Goal: Task Accomplishment & Management: Manage account settings

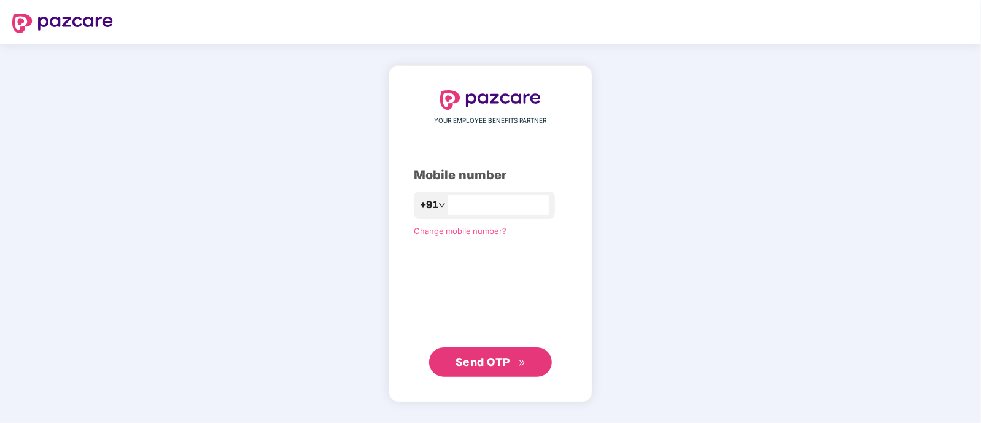
click at [493, 194] on div "+91" at bounding box center [484, 205] width 141 height 27
click at [484, 208] on input "number" at bounding box center [499, 205] width 101 height 20
type input "**********"
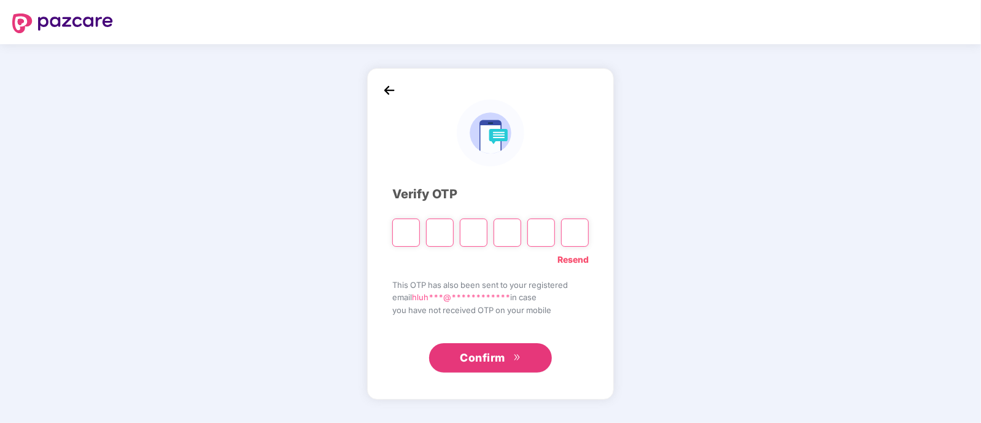
paste input "*"
type input "*"
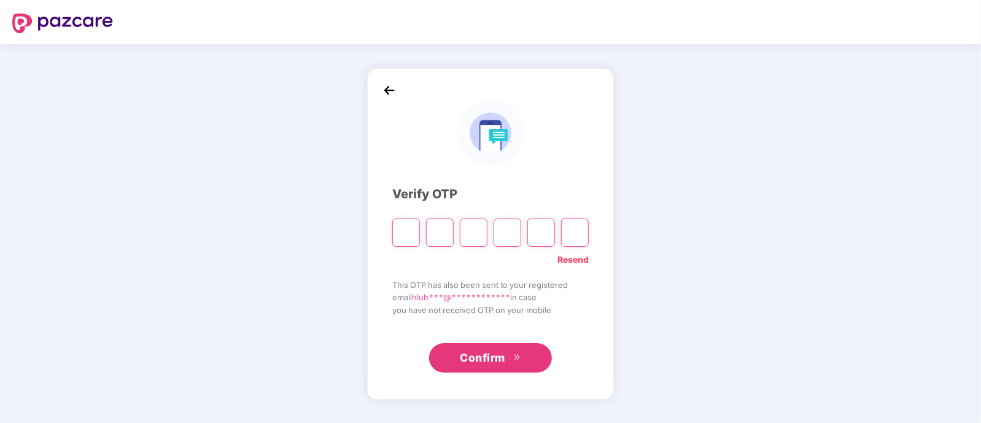
type input "*"
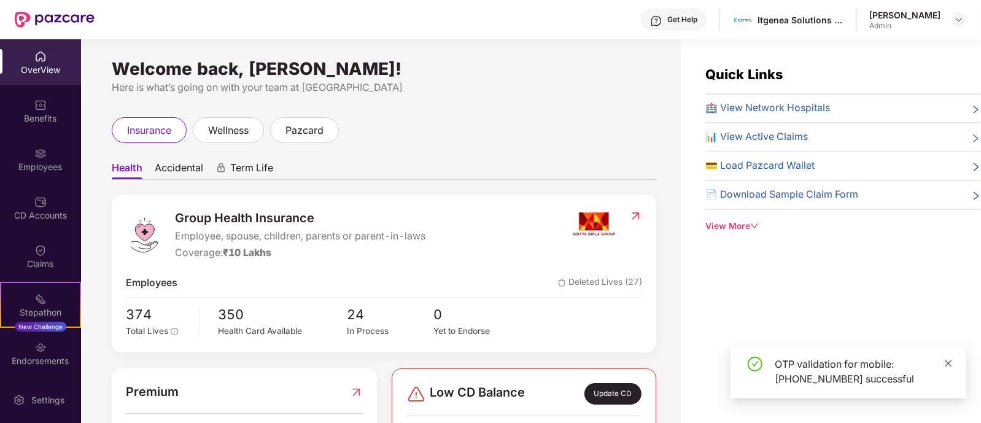
click at [948, 365] on icon "close" at bounding box center [948, 363] width 9 height 9
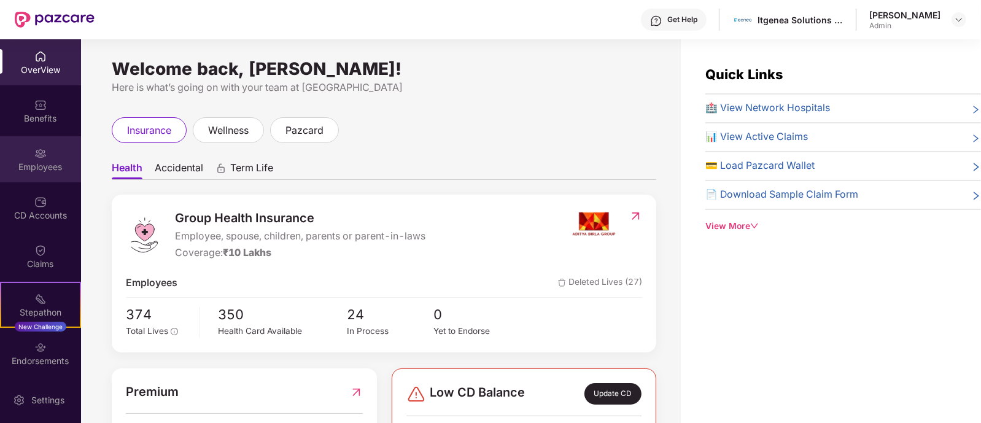
click at [37, 165] on div "Employees" at bounding box center [40, 167] width 81 height 12
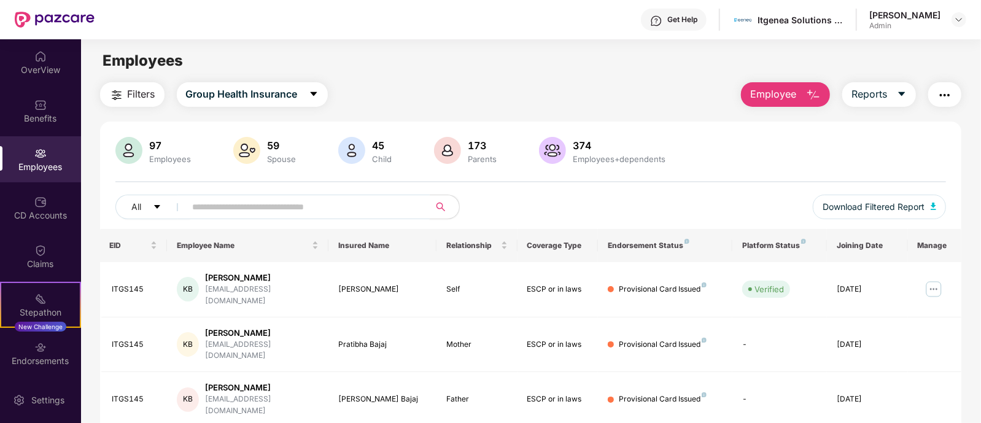
click at [251, 207] on input "text" at bounding box center [303, 207] width 220 height 18
type input "******"
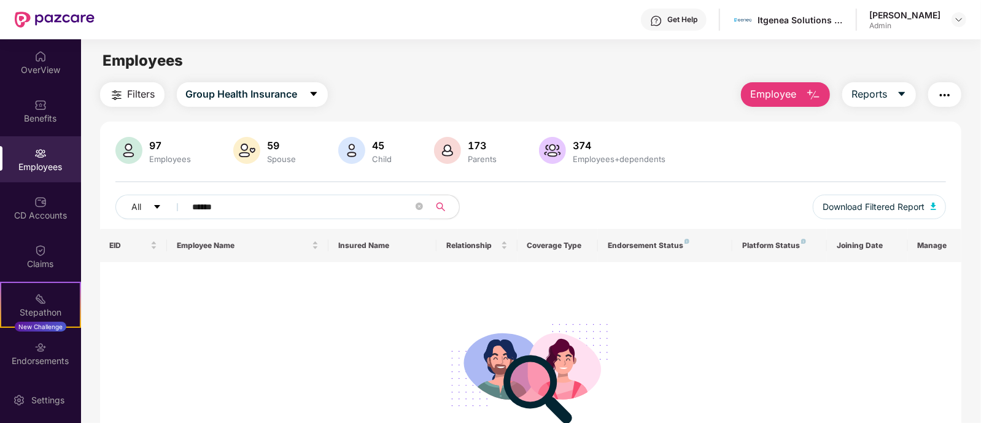
drag, startPoint x: 253, startPoint y: 212, endPoint x: 179, endPoint y: 200, distance: 75.2
click at [181, 201] on span "******" at bounding box center [304, 207] width 252 height 25
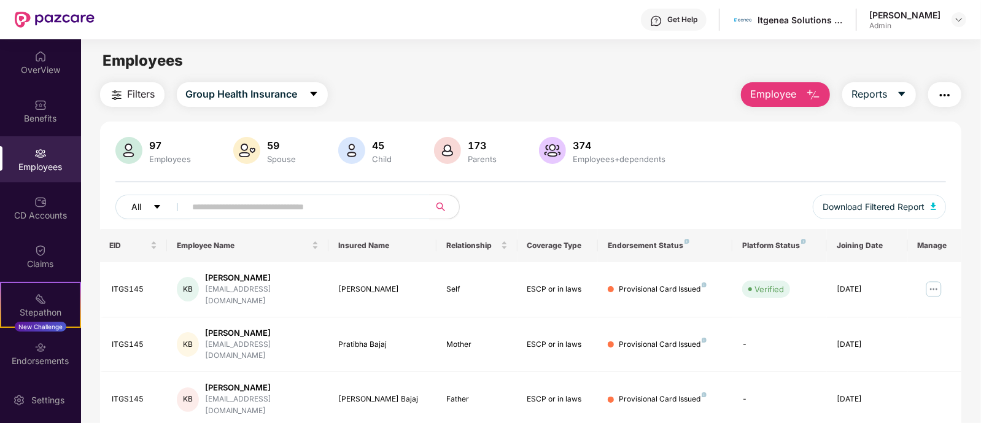
click at [161, 213] on button "All" at bounding box center [152, 207] width 75 height 25
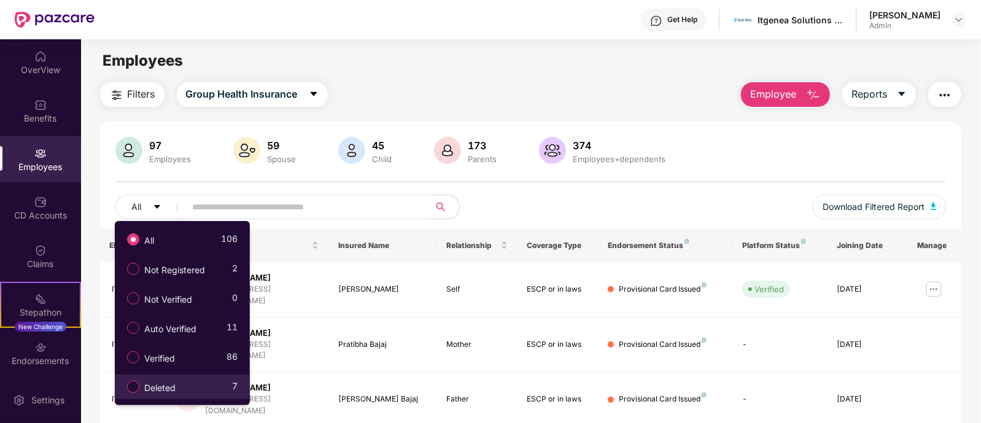
click at [201, 391] on div "Deleted 7" at bounding box center [179, 386] width 117 height 21
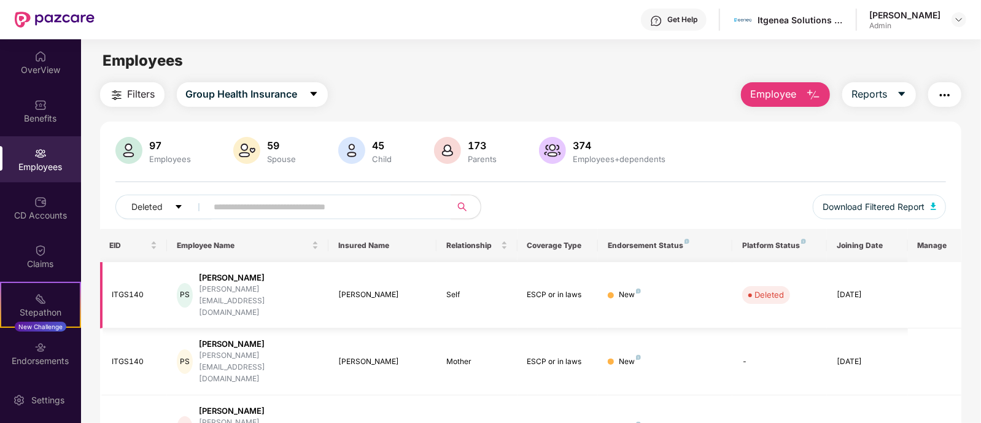
scroll to position [76, 0]
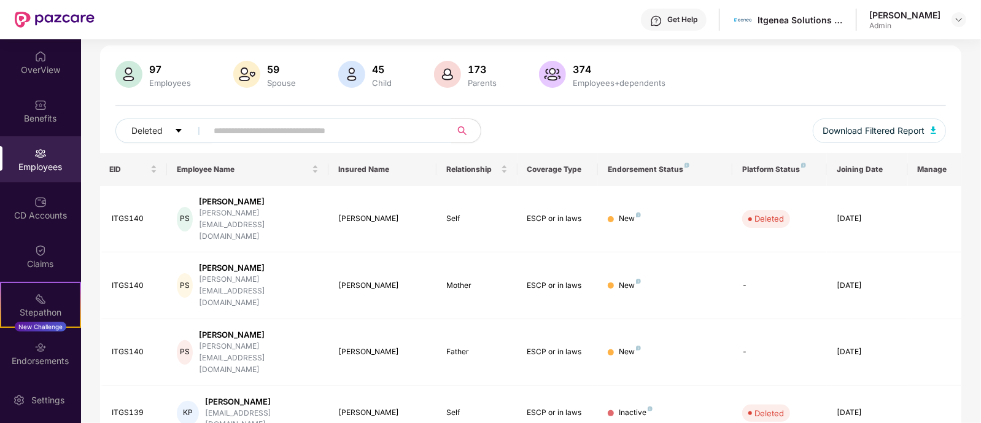
click at [257, 123] on input "text" at bounding box center [324, 131] width 220 height 18
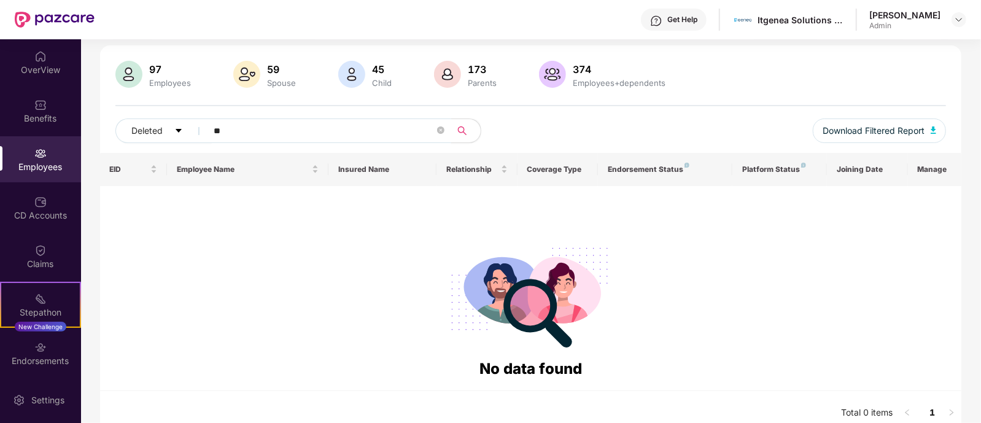
type input "*"
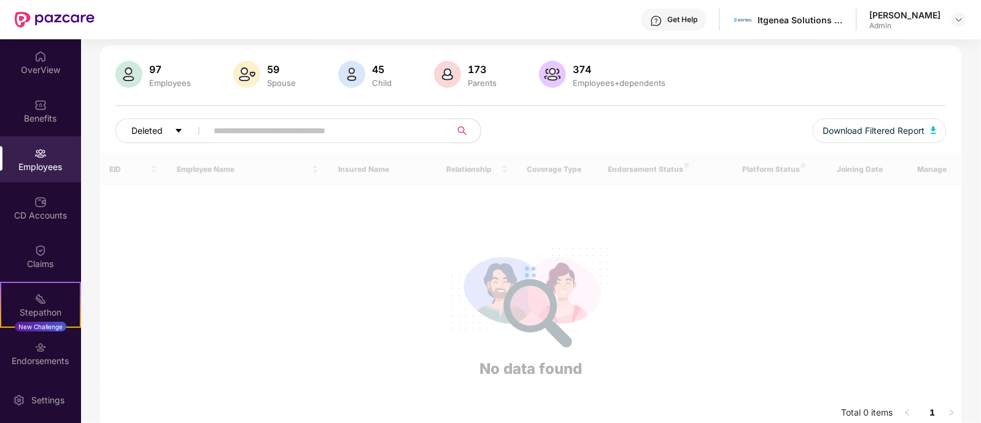
click at [169, 130] on button "Deleted" at bounding box center [163, 130] width 96 height 25
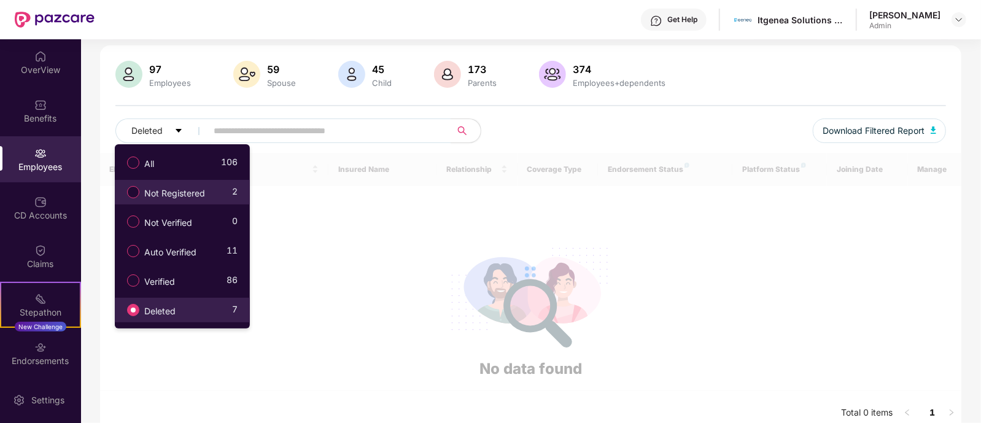
click at [187, 204] on li "Not Registered 2" at bounding box center [182, 192] width 135 height 25
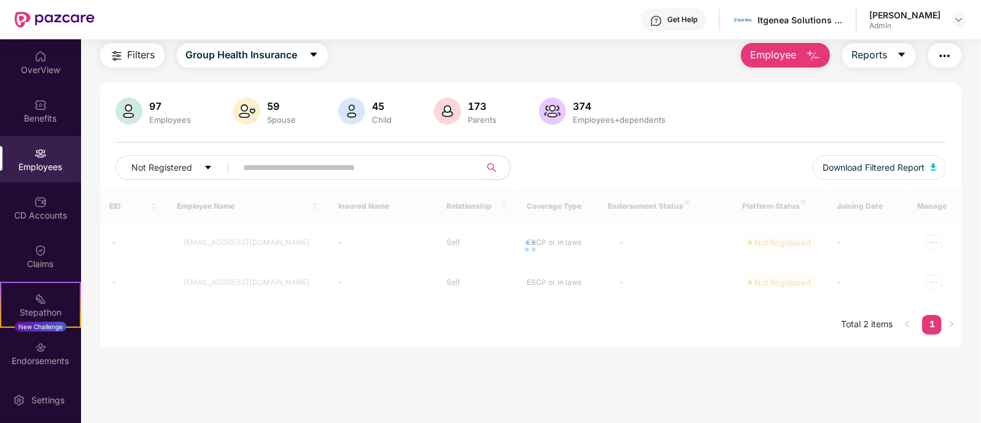
scroll to position [39, 0]
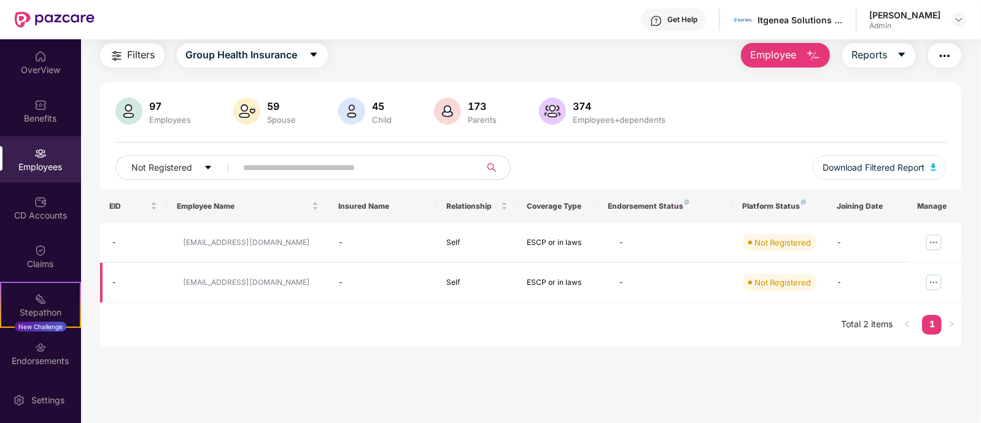
click at [936, 290] on img at bounding box center [934, 283] width 20 height 20
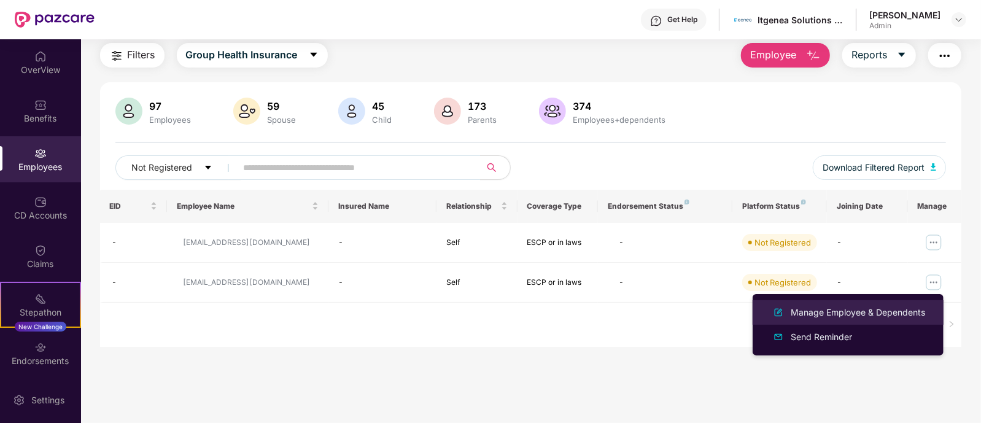
click at [898, 311] on div "Manage Employee & Dependents" at bounding box center [857, 313] width 139 height 14
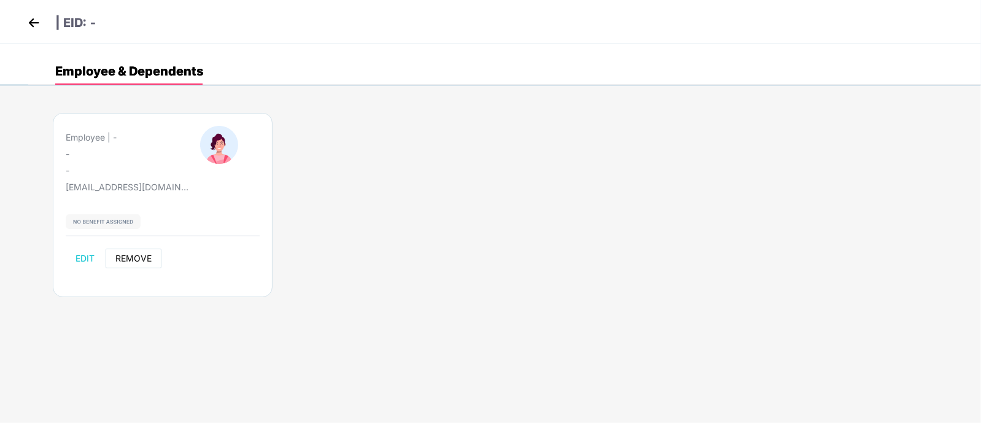
click at [126, 253] on span "REMOVE" at bounding box center [133, 258] width 36 height 10
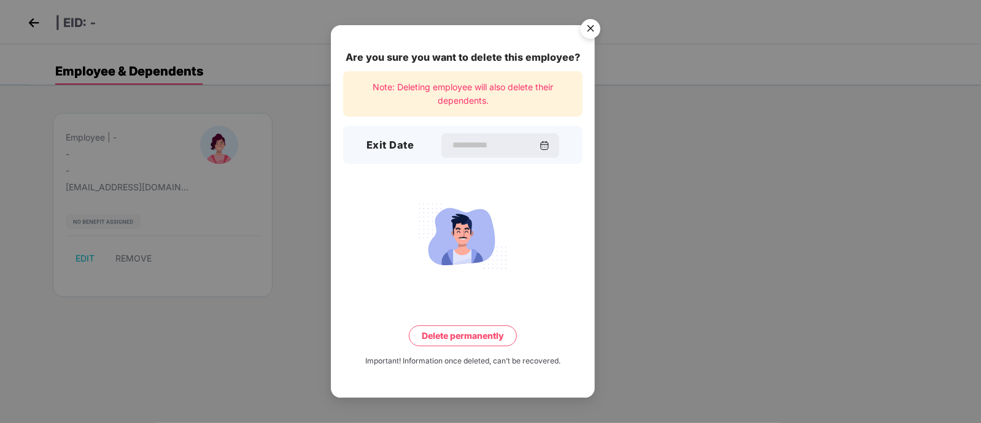
click at [589, 33] on img "Close" at bounding box center [590, 31] width 34 height 34
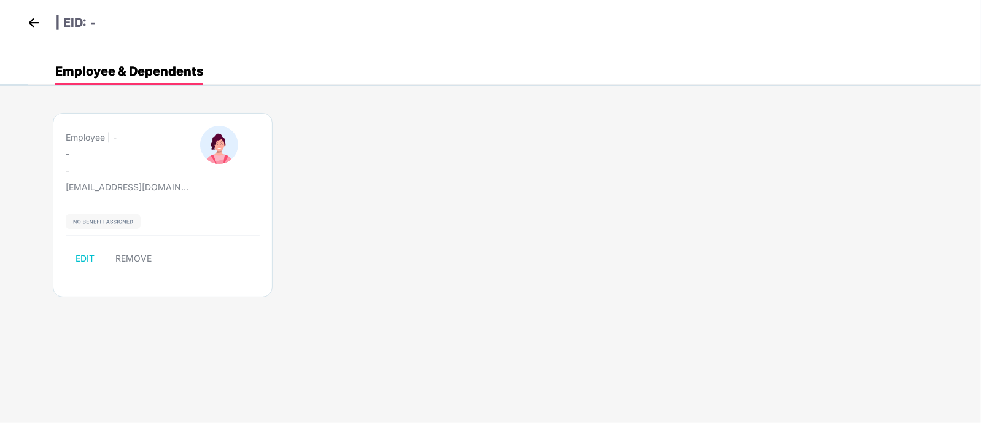
click at [31, 17] on img at bounding box center [34, 23] width 18 height 18
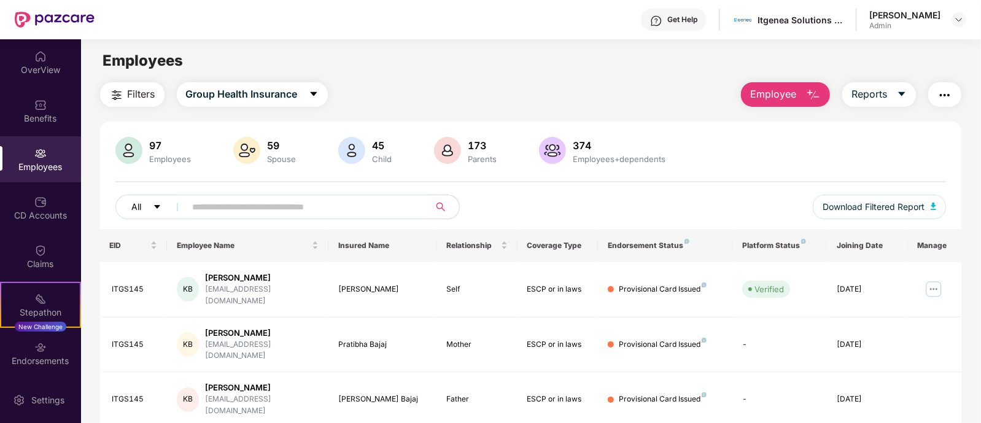
click at [153, 207] on icon "caret-down" at bounding box center [157, 207] width 9 height 9
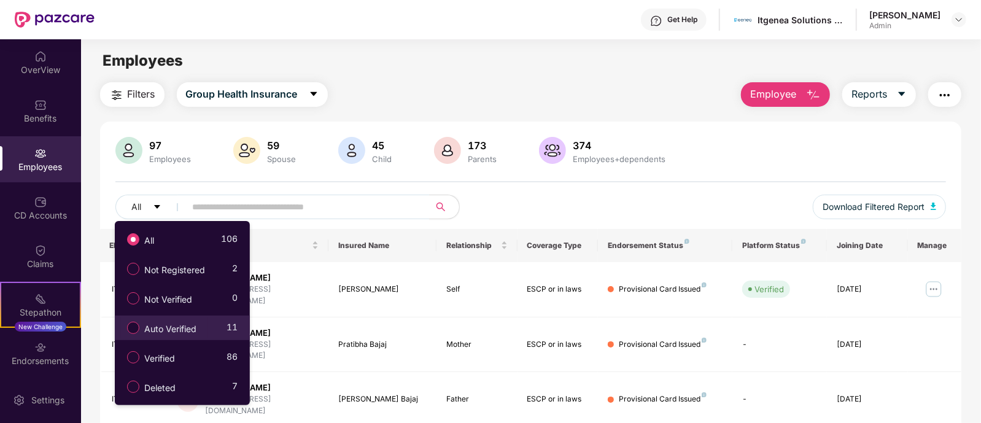
click at [197, 324] on span "Auto Verified" at bounding box center [170, 329] width 62 height 14
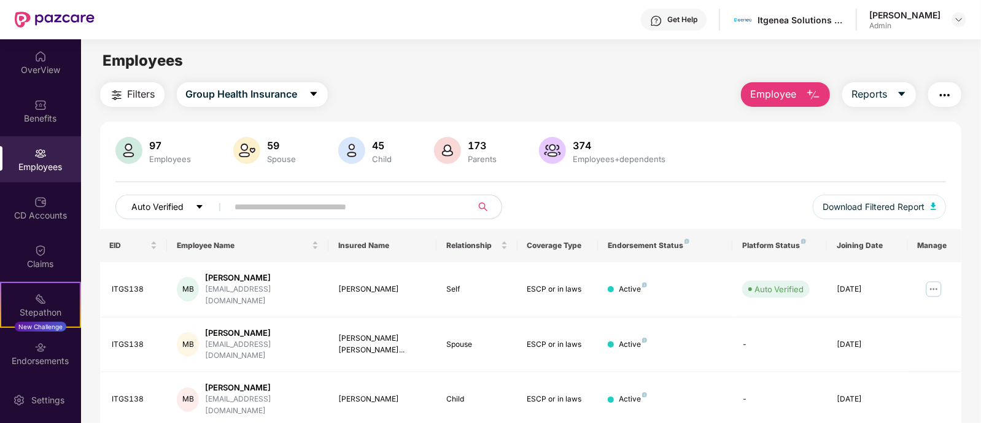
click at [191, 199] on button "Auto Verified" at bounding box center [173, 207] width 117 height 25
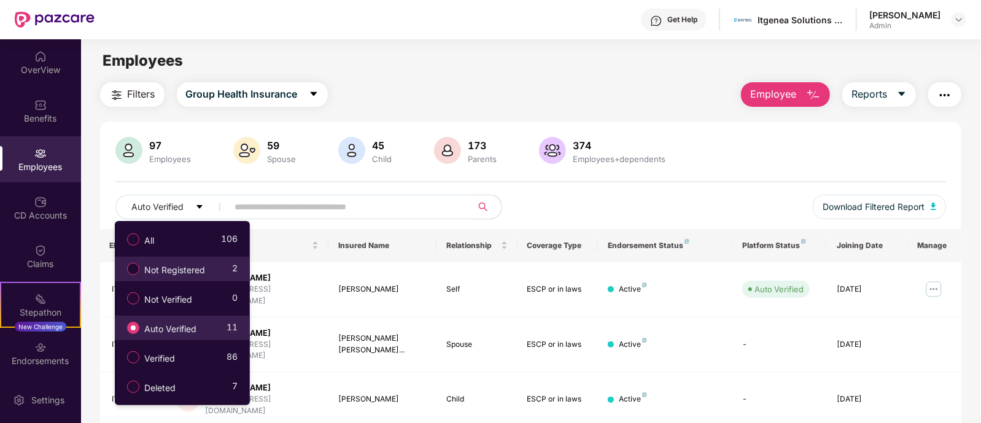
click at [197, 264] on span "Not Registered" at bounding box center [174, 270] width 71 height 14
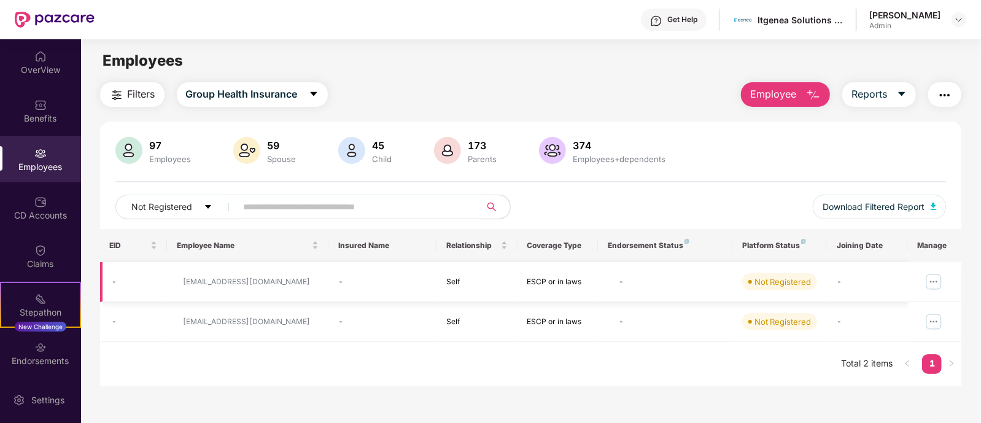
click at [931, 273] on img at bounding box center [934, 282] width 20 height 20
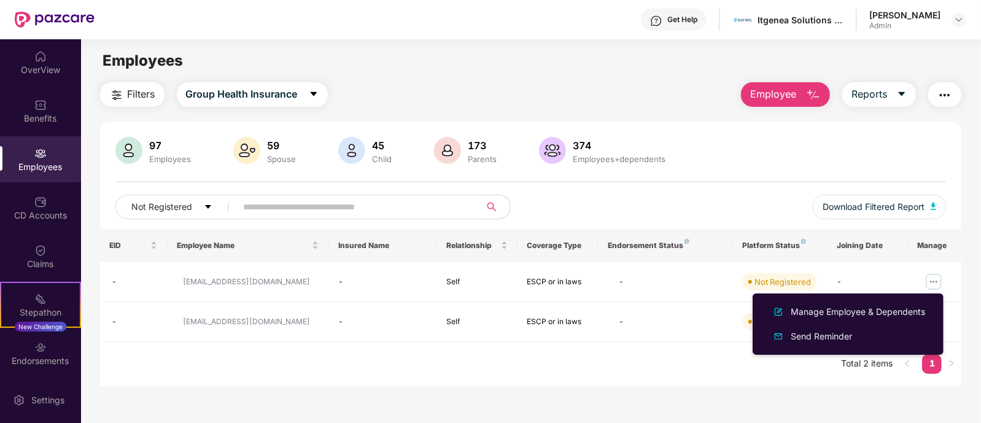
click at [691, 367] on div "EID Employee Name Insured Name Relationship Coverage Type Endorsement Status Pl…" at bounding box center [531, 307] width 862 height 157
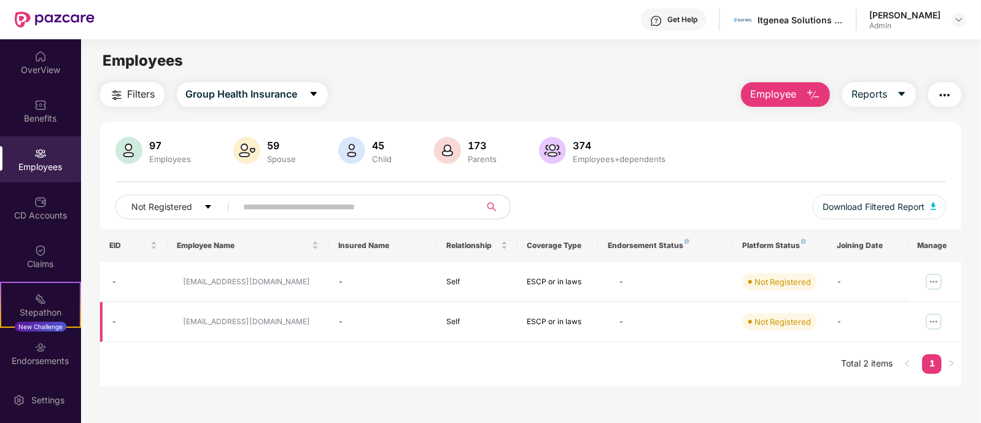
click at [930, 322] on img at bounding box center [934, 322] width 20 height 20
drag, startPoint x: 268, startPoint y: 327, endPoint x: 170, endPoint y: 320, distance: 97.9
click at [170, 320] on td "mpinto@getgenea.com" at bounding box center [247, 322] width 161 height 40
copy div "mpinto@getgenea.com"
